Goal: Task Accomplishment & Management: Manage account settings

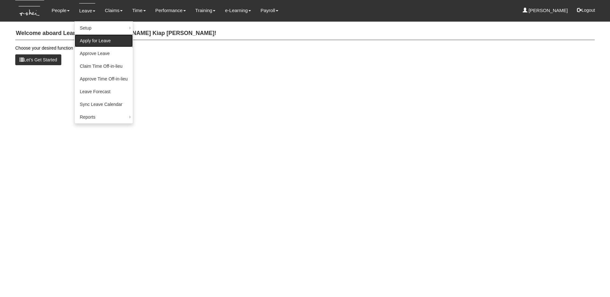
click at [89, 40] on link "Apply for Leave" at bounding box center [104, 40] width 58 height 13
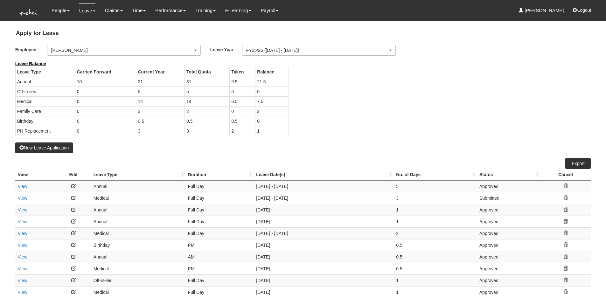
select select "50"
click at [92, 52] on div "[PERSON_NAME]" at bounding box center [121, 50] width 141 height 6
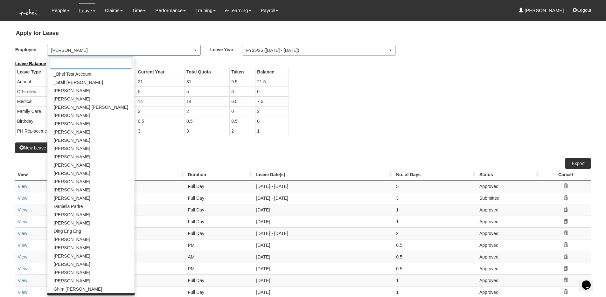
scroll to position [114, 0]
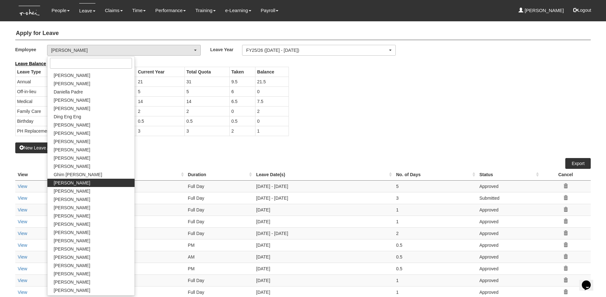
click at [166, 125] on td "0.5" at bounding box center [160, 121] width 49 height 10
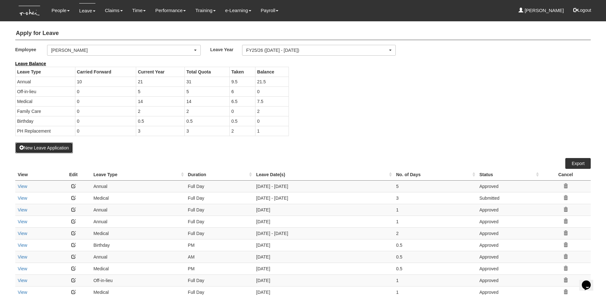
click at [52, 147] on button "New Leave Application" at bounding box center [44, 147] width 58 height 11
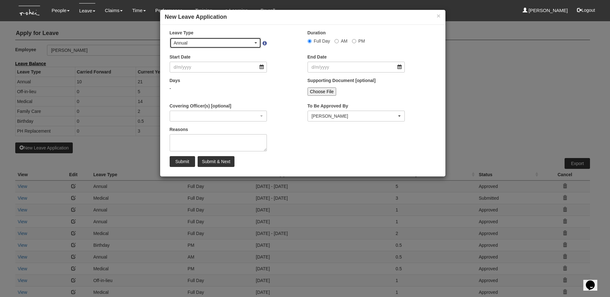
click at [231, 42] on div "Annual" at bounding box center [214, 43] width 80 height 6
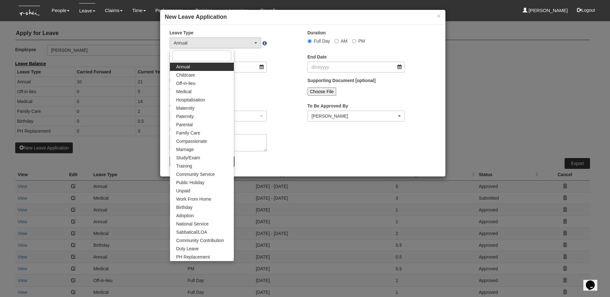
click at [455, 58] on div "× New Leave Application × Leave Type Annual Childcare Off-in-lieu Medical Hospi…" at bounding box center [305, 148] width 610 height 297
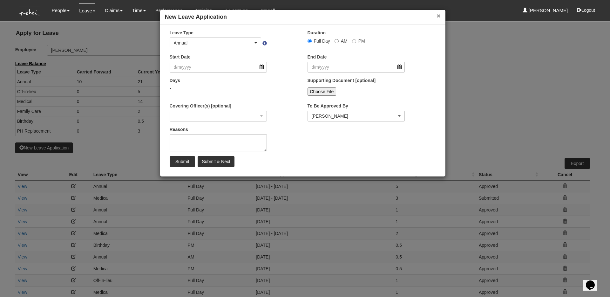
click at [438, 14] on button "×" at bounding box center [439, 15] width 4 height 7
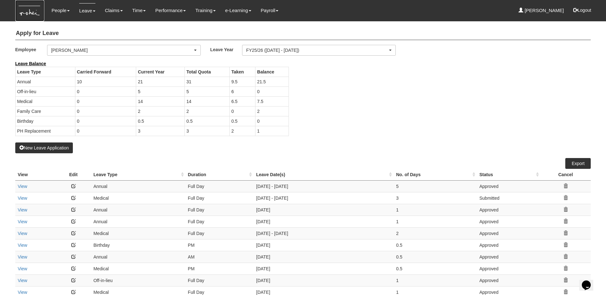
click at [32, 14] on img at bounding box center [29, 10] width 29 height 21
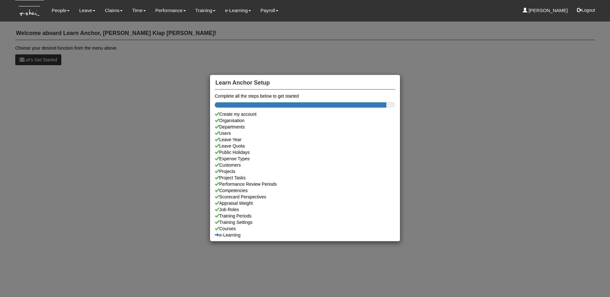
click at [120, 67] on div "Learn Anchor Setup Complete all the steps below to get started Create my accoun…" at bounding box center [305, 148] width 610 height 297
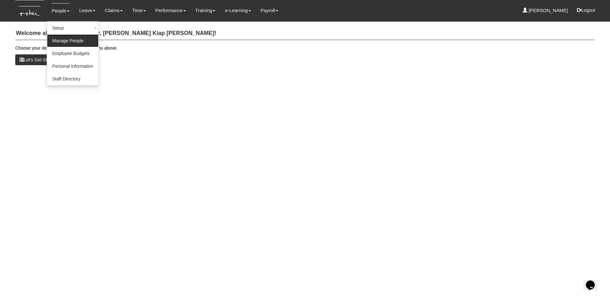
click at [72, 39] on link "Manage People" at bounding box center [72, 40] width 51 height 13
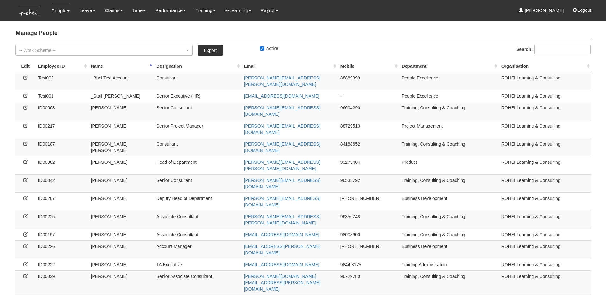
select select "50"
click at [54, 63] on th "Employee ID" at bounding box center [62, 66] width 53 height 12
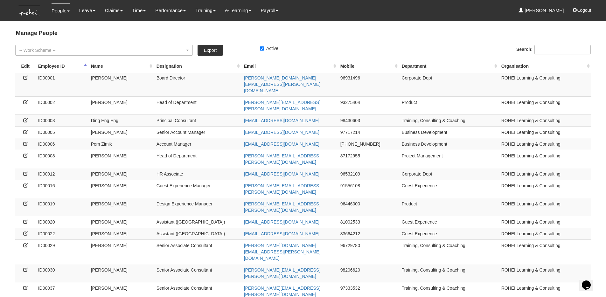
click at [54, 64] on th "Employee ID" at bounding box center [62, 66] width 53 height 12
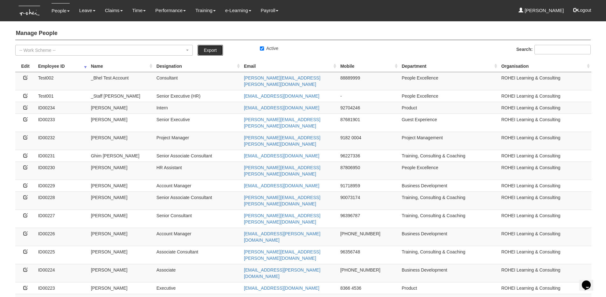
click at [217, 50] on link "Export" at bounding box center [209, 50] width 25 height 11
click at [93, 65] on th "Name" at bounding box center [120, 66] width 65 height 12
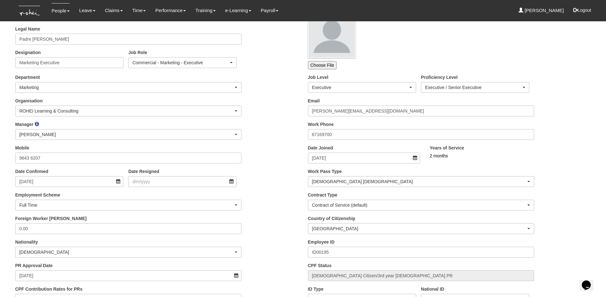
scroll to position [48, 0]
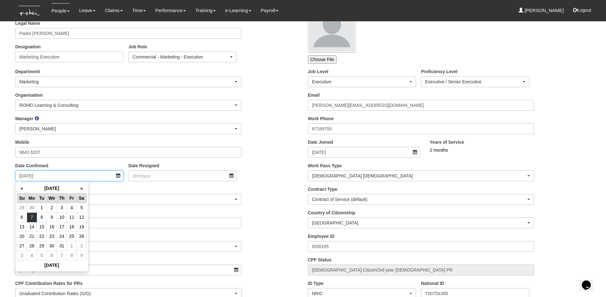
drag, startPoint x: 71, startPoint y: 176, endPoint x: 0, endPoint y: 176, distance: 70.6
click at [262, 110] on div "Organisation ROHEI Learning & Consulting ROHEI Learning & Consulting" at bounding box center [156, 104] width 292 height 24
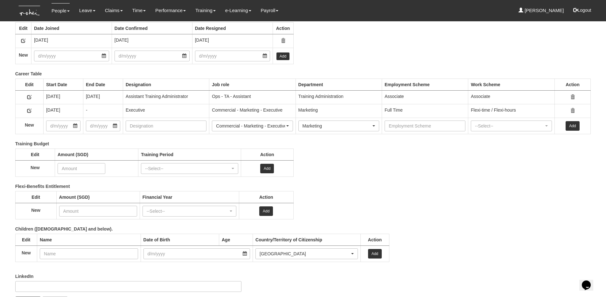
scroll to position [861, 0]
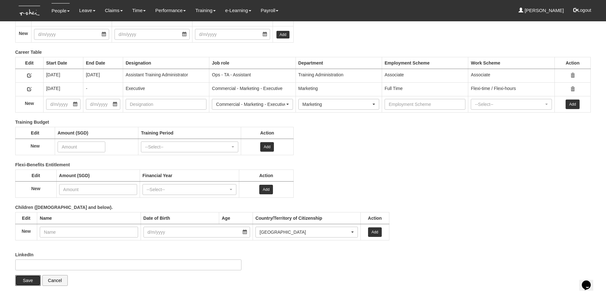
click at [26, 283] on input "Save" at bounding box center [27, 280] width 25 height 11
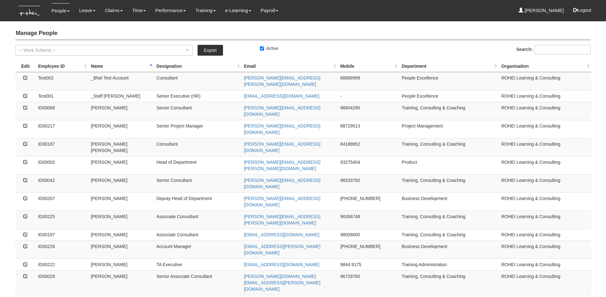
select select "50"
click at [492, 174] on td "Training, Consulting & Coaching" at bounding box center [449, 183] width 100 height 18
